Goal: Transaction & Acquisition: Purchase product/service

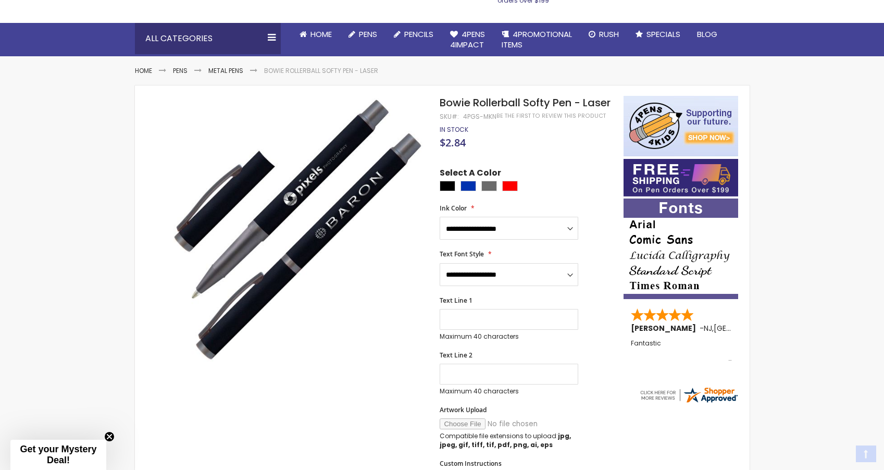
scroll to position [94, 0]
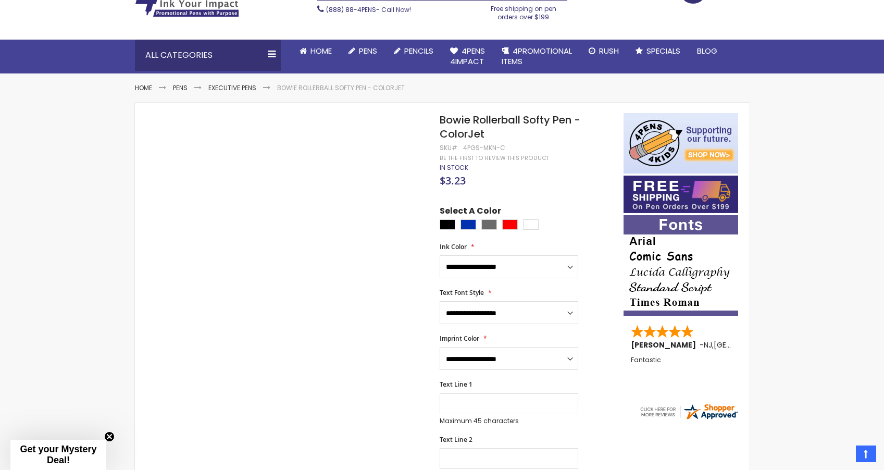
scroll to position [118, 0]
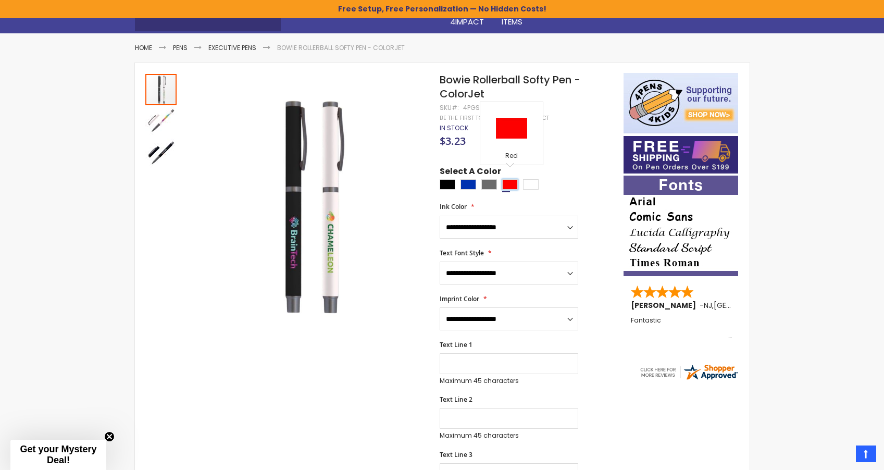
click at [506, 179] on div "Red" at bounding box center [510, 184] width 16 height 10
type input "****"
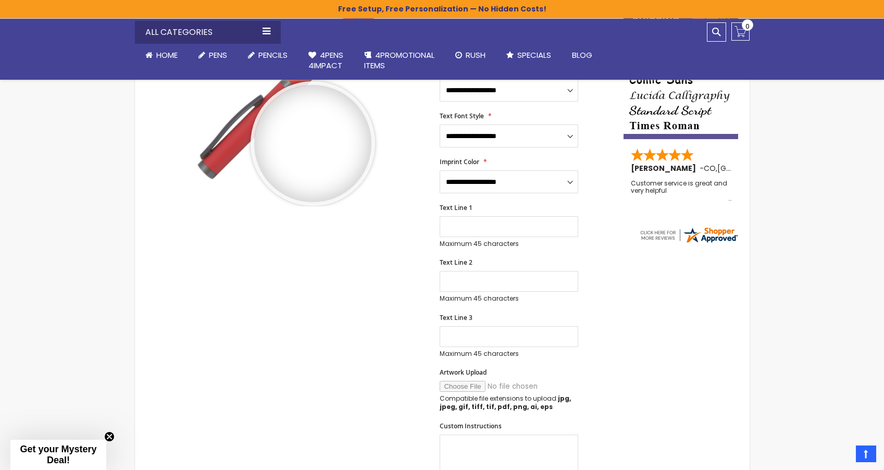
scroll to position [198, 0]
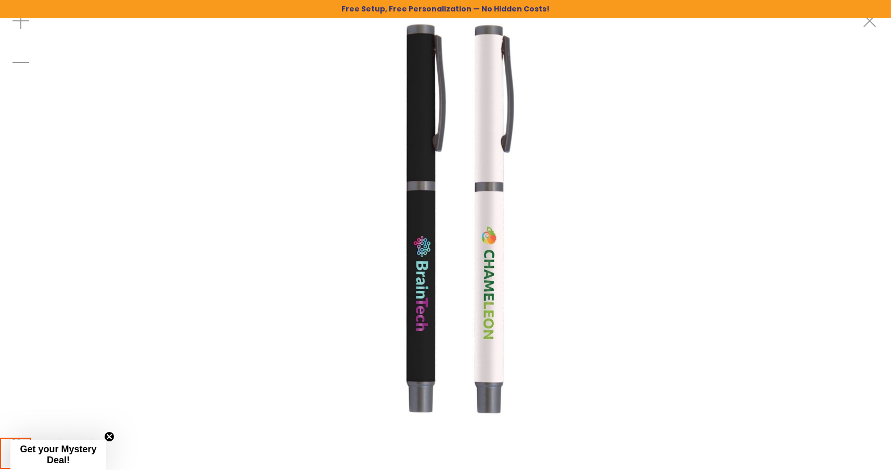
click at [449, 226] on img at bounding box center [446, 218] width 436 height 436
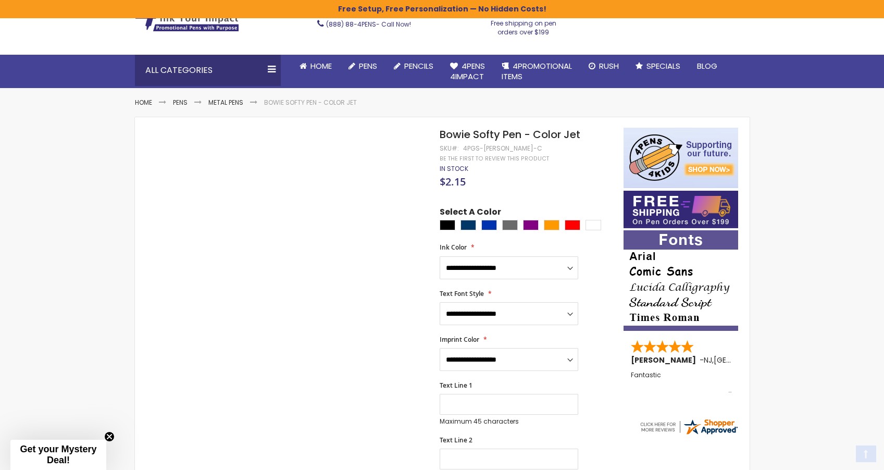
scroll to position [104, 0]
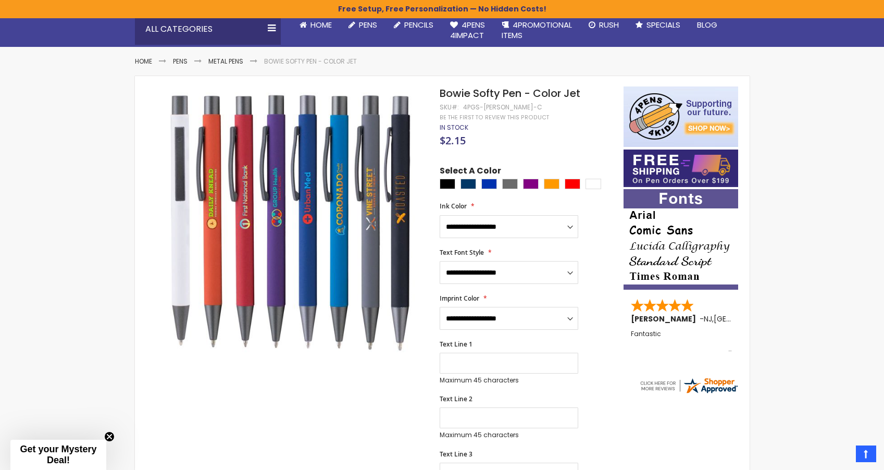
click at [583, 180] on div at bounding box center [528, 185] width 178 height 13
click at [593, 179] on div "White" at bounding box center [593, 184] width 16 height 10
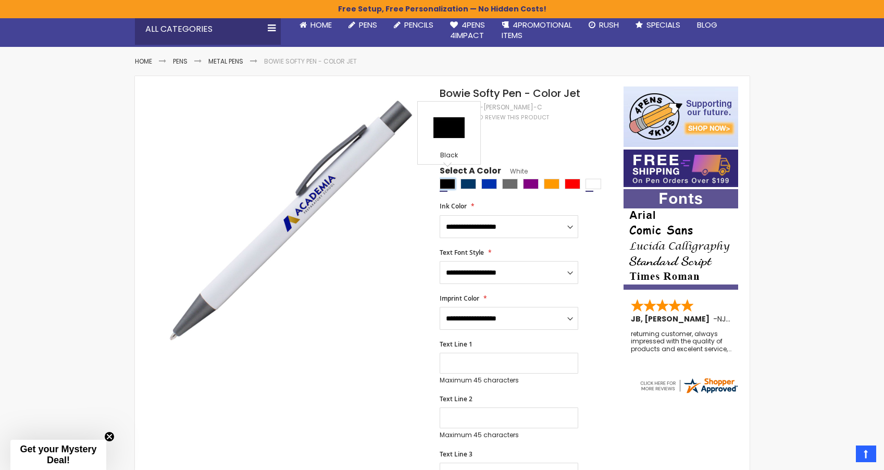
click at [450, 179] on div "Black" at bounding box center [447, 184] width 16 height 10
type input "****"
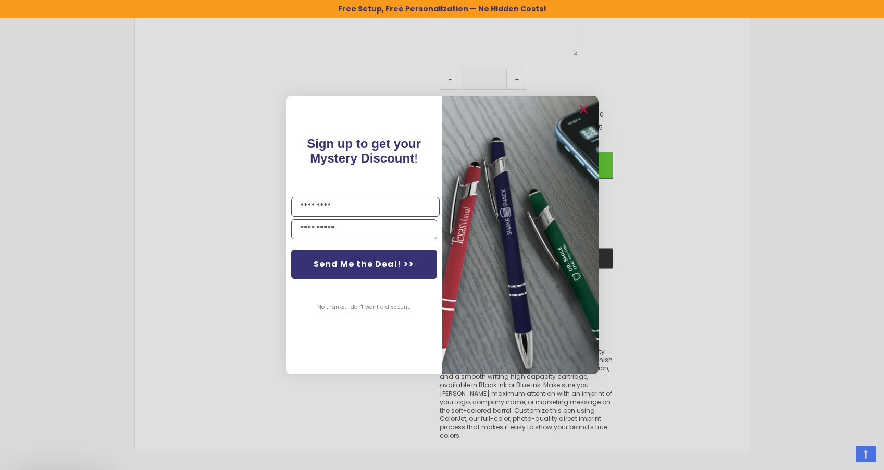
scroll to position [877, 0]
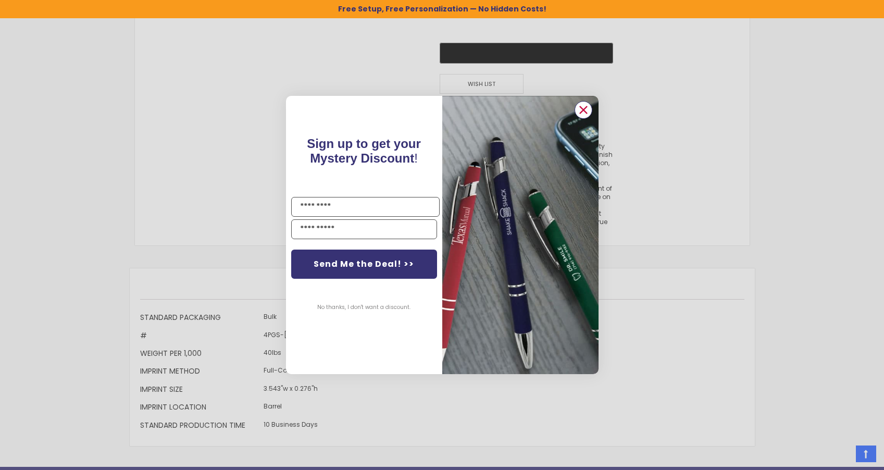
click at [580, 111] on circle "Close dialog" at bounding box center [583, 110] width 16 height 16
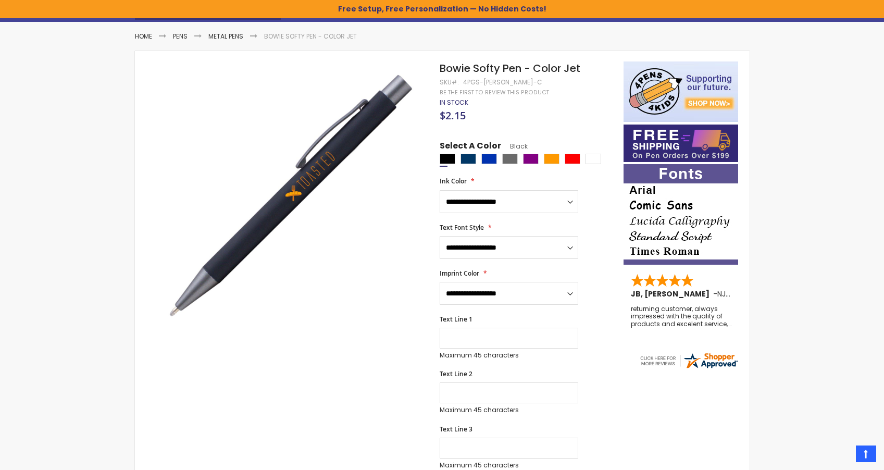
scroll to position [108, 0]
